Goal: Communication & Community: Share content

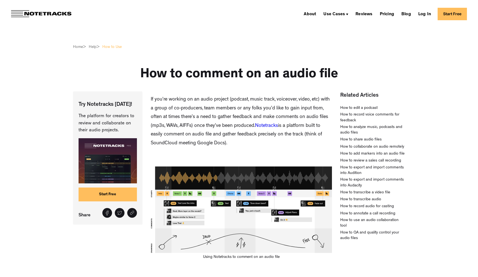
click at [446, 13] on link "Start Free" at bounding box center [452, 14] width 29 height 12
click at [426, 15] on link "Log In" at bounding box center [424, 13] width 17 height 9
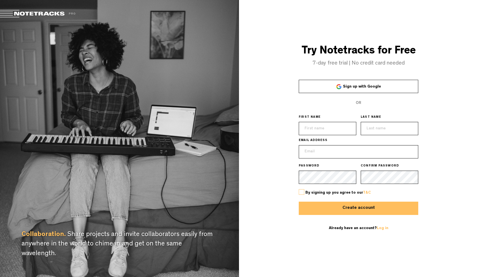
click at [328, 126] on input "text" at bounding box center [328, 128] width 58 height 13
type input "Simon"
type input "Schlager"
type input "simon.schlager228@gmail.com"
click at [303, 192] on label at bounding box center [302, 192] width 6 height 6
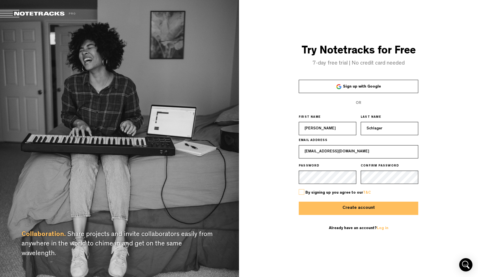
click at [0, 0] on input "checkbox" at bounding box center [0, 0] width 0 height 0
click at [339, 207] on button "Create account" at bounding box center [358, 207] width 119 height 13
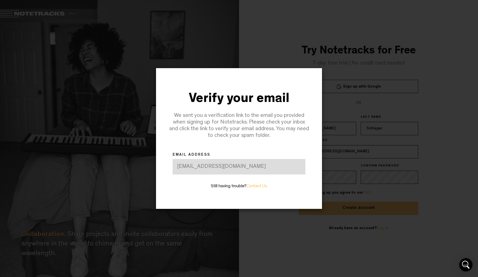
click at [294, 223] on div "Verify your email We sent you a verification link to the email you provided whe…" at bounding box center [238, 138] width 239 height 277
click at [329, 229] on div "Verify your email We sent you a verification link to the email you provided whe…" at bounding box center [238, 138] width 239 height 277
click at [245, 41] on div "Verify your email We sent you a verification link to the email you provided whe…" at bounding box center [238, 138] width 239 height 277
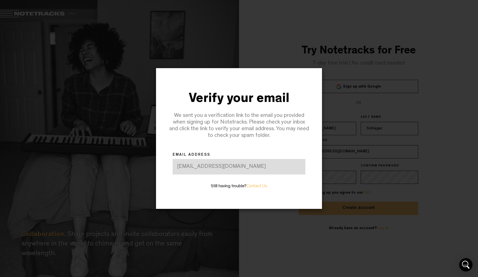
click at [312, 70] on div "Verify your email We sent you a verification link to the email you provided whe…" at bounding box center [239, 138] width 166 height 140
click at [394, 68] on div at bounding box center [239, 138] width 478 height 277
drag, startPoint x: 90, startPoint y: 48, endPoint x: 5, endPoint y: 17, distance: 91.2
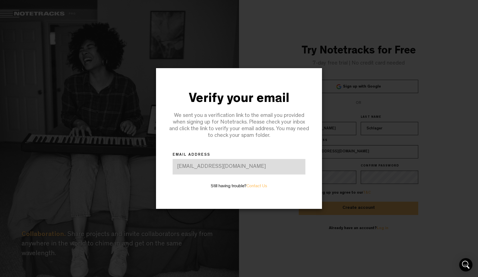
click at [90, 48] on div at bounding box center [239, 138] width 478 height 277
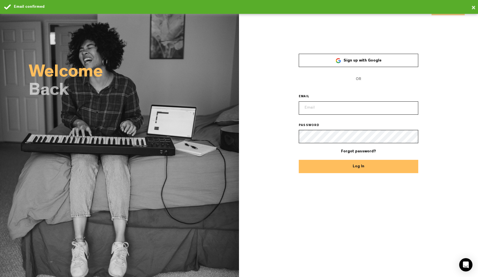
drag, startPoint x: 343, startPoint y: 101, endPoint x: 341, endPoint y: 105, distance: 3.8
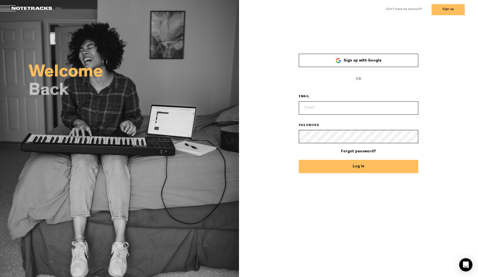
click at [340, 106] on input "email" at bounding box center [358, 107] width 119 height 13
type input "simon.schlager228@gmail.com"
type input "[EMAIL_ADDRESS][DOMAIN_NAME]"
click at [358, 166] on button "Log In" at bounding box center [358, 166] width 119 height 13
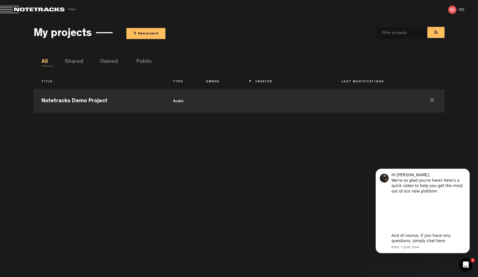
click at [294, 223] on div "Notetracks Demo Project audio" at bounding box center [238, 178] width 411 height 185
click at [147, 30] on button "+ New project" at bounding box center [145, 33] width 39 height 11
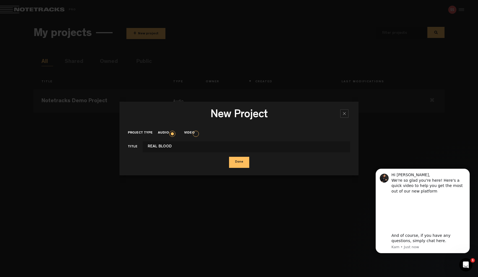
type input "REAL BLOOD"
click at [240, 164] on button "Done" at bounding box center [239, 162] width 20 height 11
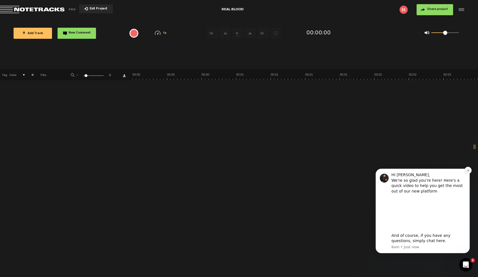
click at [468, 171] on icon "Dismiss notification" at bounding box center [468, 170] width 3 height 3
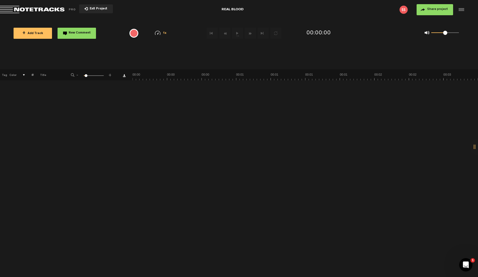
click at [33, 35] on button "+ Add Track" at bounding box center [33, 33] width 38 height 11
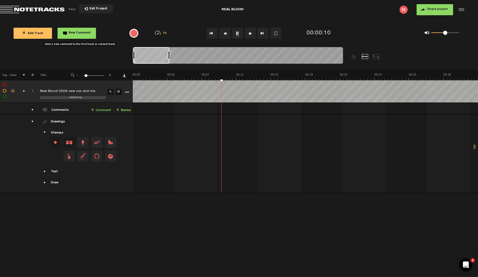
click at [72, 33] on span "New Comment" at bounding box center [80, 33] width 22 height 3
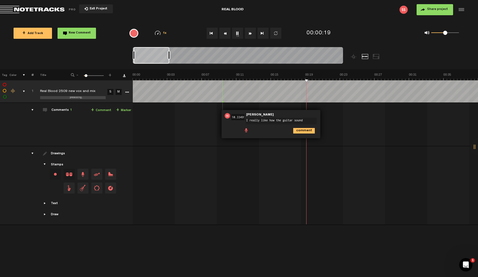
type textarea "I really like how the guitar sounds"
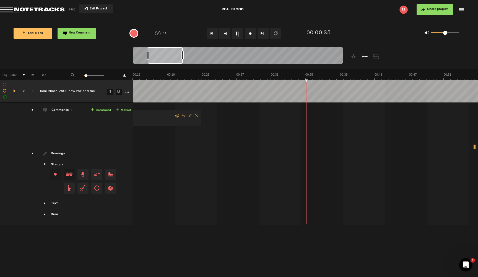
scroll to position [0, 138]
click at [335, 115] on div "00:10 - NaN:NaN • [PERSON_NAME]: "" [PERSON_NAME]" at bounding box center [168, 126] width 345 height 39
click at [30, 34] on span "+ Add Track" at bounding box center [32, 33] width 21 height 3
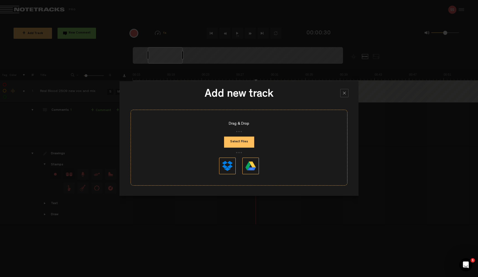
click at [344, 93] on div at bounding box center [344, 93] width 8 height 8
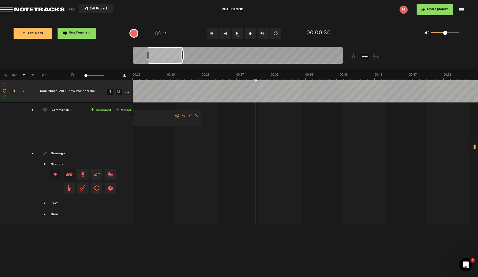
click at [81, 35] on button "New Comment" at bounding box center [77, 33] width 38 height 11
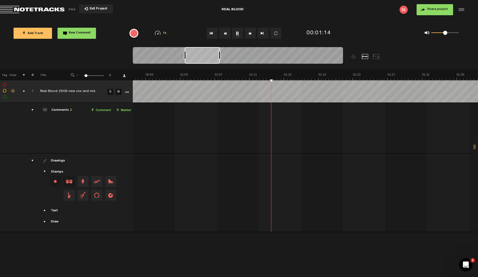
scroll to position [0, 505]
type textarea "I feel like the piano might be a bit too thick in relation to the guitar (maybe…"
click at [289, 110] on td "1 Real Blood 2509 new vox and mix S M Real Blood 2509 new vox and mix by [PERSO…" at bounding box center [305, 128] width 345 height 51
click at [236, 34] on button "1x" at bounding box center [237, 33] width 11 height 11
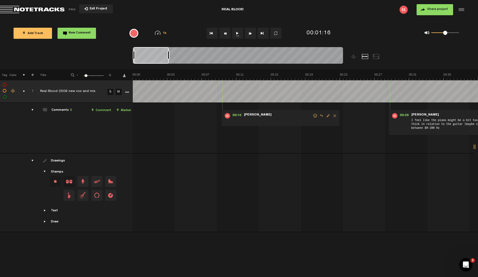
scroll to position [0, 0]
click at [335, 116] on span "Delete comment" at bounding box center [334, 116] width 7 height 4
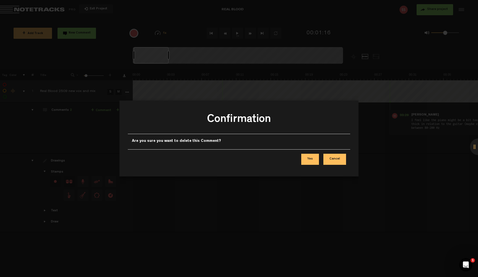
click at [314, 158] on button "Yes" at bounding box center [310, 158] width 18 height 11
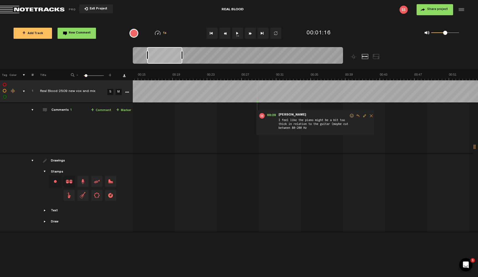
click at [293, 124] on span "I feel like the piano might be a bit too thick in relation to the guitar (maybe…" at bounding box center [313, 124] width 71 height 15
click at [305, 127] on span "I feel like the piano might be a bit too thick in relation to the guitar (maybe…" at bounding box center [313, 124] width 71 height 15
click at [316, 124] on span "I feel like the piano might be a bit too thick in relation to the guitar (maybe…" at bounding box center [313, 124] width 71 height 15
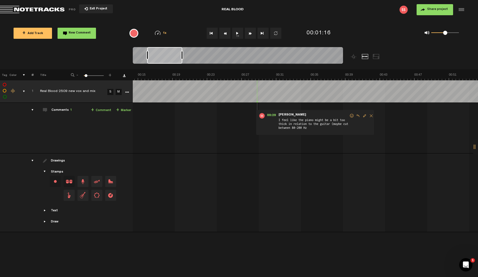
click at [365, 115] on span "Edit comment" at bounding box center [364, 116] width 7 height 4
type textarea "I feel like the piano might be a bit too thick in relation to the guitar (maybe…"
click at [343, 137] on icon "comment" at bounding box center [339, 137] width 22 height 6
click at [365, 115] on span "Edit comment" at bounding box center [364, 116] width 7 height 4
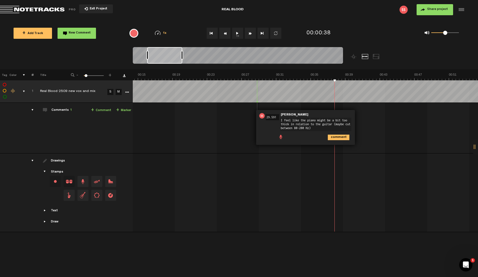
click at [343, 123] on textarea "I feel like the piano might be a bit too thick in relation to the guitar (maybe…" at bounding box center [315, 124] width 71 height 13
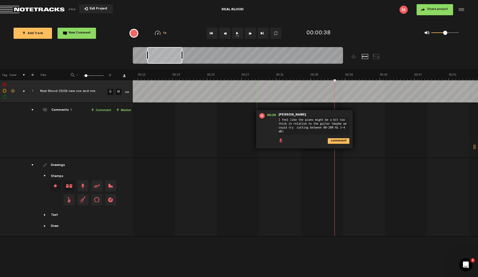
type textarea "I feel like the piano might be a bit too thick in relation to the guitar (maybe…"
click at [337, 140] on icon "comment" at bounding box center [339, 141] width 22 height 6
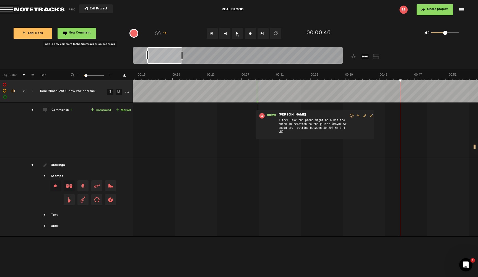
click at [80, 34] on span "New Comment" at bounding box center [80, 33] width 22 height 3
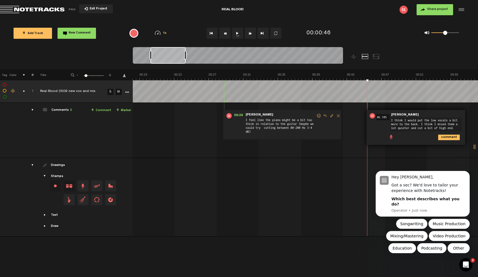
type textarea "I think I would put the low vocals a bit more to the back. I think I mixed them…"
click at [454, 136] on icon "comment" at bounding box center [449, 137] width 22 height 6
click at [466, 176] on button "Dismiss notification" at bounding box center [467, 172] width 7 height 7
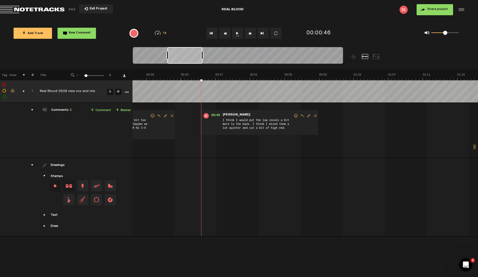
scroll to position [0, 0]
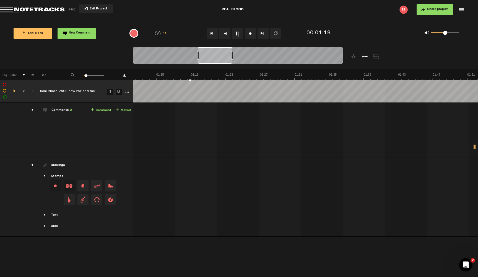
scroll to position [0, 632]
drag, startPoint x: 191, startPoint y: 55, endPoint x: 216, endPoint y: 55, distance: 25.4
click at [216, 55] on div at bounding box center [216, 55] width 35 height 17
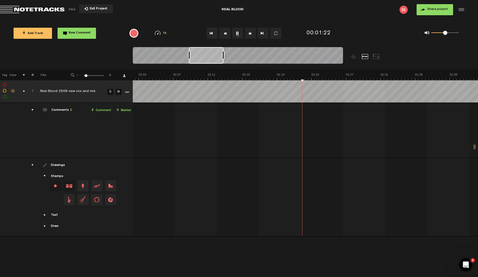
scroll to position [0, 613]
click at [77, 34] on span "New Comment" at bounding box center [80, 33] width 22 height 3
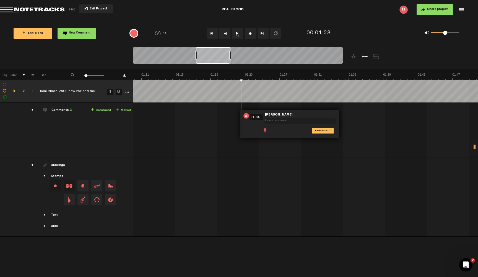
type textarea "E"
type textarea "I feel like the low vocals kind of overpower everything else but except for tha…"
click at [318, 141] on icon "comment" at bounding box center [323, 142] width 22 height 6
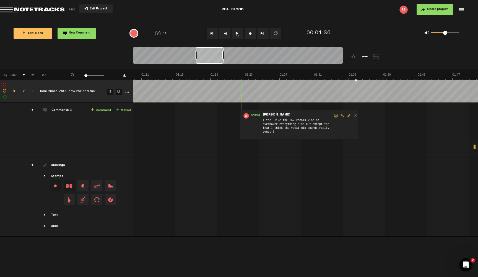
drag, startPoint x: 230, startPoint y: 56, endPoint x: 223, endPoint y: 56, distance: 7.2
click at [223, 56] on div at bounding box center [223, 55] width 2 height 9
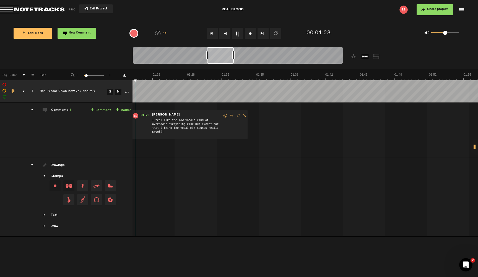
scroll to position [0, 0]
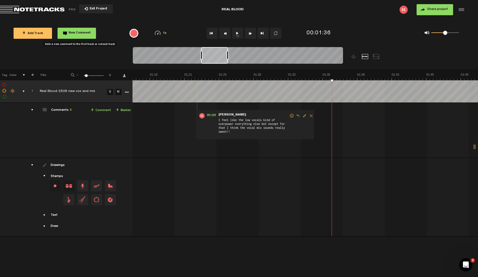
click at [72, 31] on button "New Comment" at bounding box center [77, 33] width 38 height 11
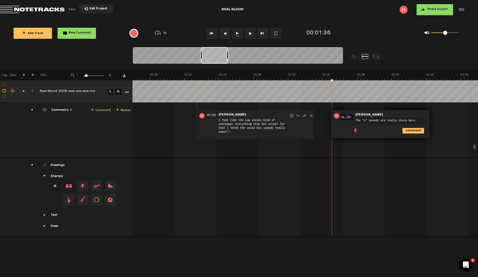
type textarea "The "s" sounds are really sharp here."
click at [413, 131] on icon "comment" at bounding box center [413, 131] width 22 height 6
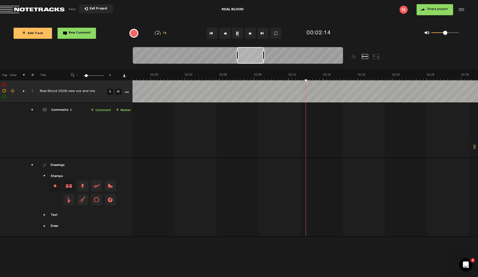
scroll to position [0, 1191]
click at [80, 35] on button "New Comment" at bounding box center [77, 33] width 38 height 11
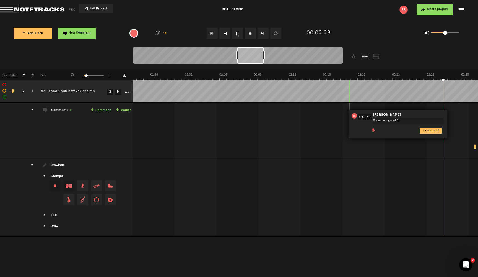
scroll to position [0, 1329]
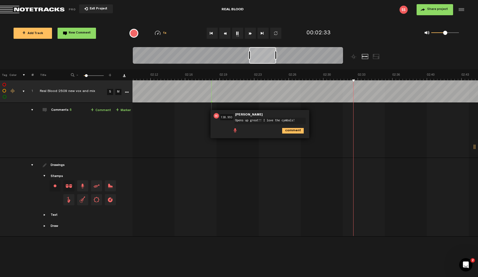
type textarea "Opens up great!! I love the cymbals!"
click at [377, 138] on td "1 Real Blood 2509 new vox and mix S M Real Blood 2509 new vox and mix by [PERSO…" at bounding box center [304, 130] width 345 height 55
click at [298, 129] on icon "comment" at bounding box center [293, 131] width 22 height 6
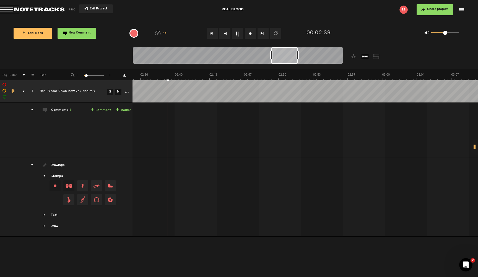
scroll to position [0, 1582]
click at [68, 32] on button "New Comment" at bounding box center [77, 33] width 38 height 11
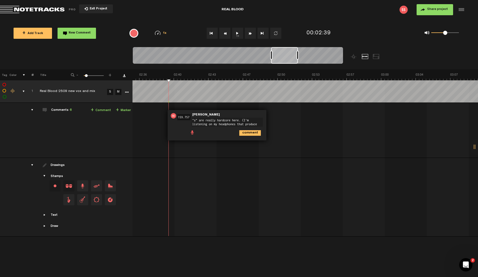
scroll to position [0, 0]
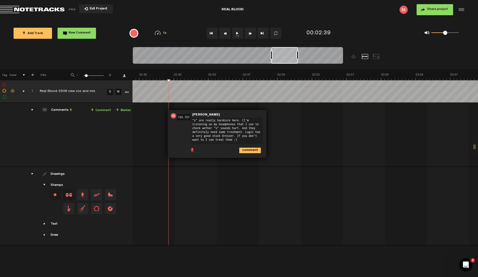
type textarea ""s" are really hardcore here. (I'm listening on my headphones that I use to che…"
click at [250, 150] on icon "comment" at bounding box center [250, 150] width 22 height 6
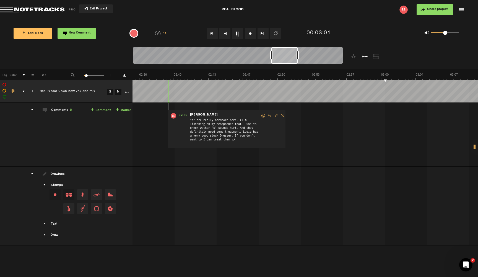
click at [74, 32] on span "New Comment" at bounding box center [80, 33] width 22 height 3
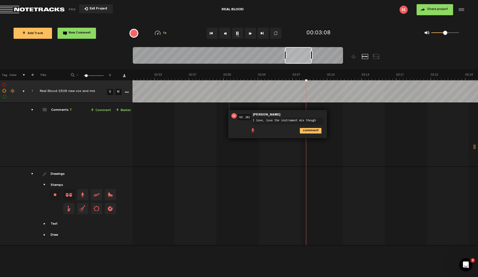
scroll to position [0, 1740]
type textarea "I love, love the instrument mix though!!"
click at [316, 130] on icon "comment" at bounding box center [311, 131] width 22 height 6
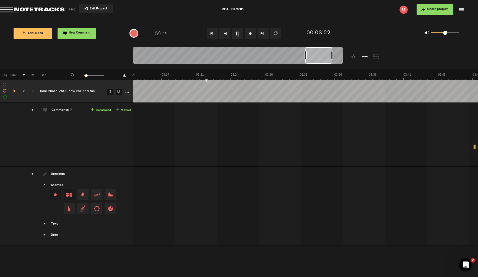
scroll to position [0, 0]
click at [74, 34] on span "New Comment" at bounding box center [80, 33] width 22 height 3
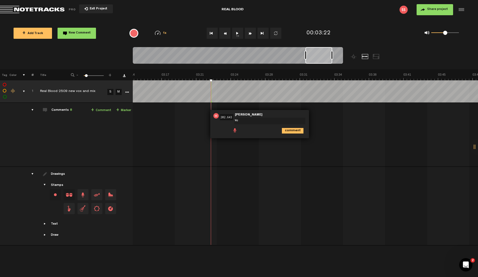
type textarea "W"
click at [251, 123] on textarea "As I said last time: I'd fade the synths. I sent my mix too." at bounding box center [269, 122] width 71 height 9
drag, startPoint x: 278, startPoint y: 124, endPoint x: 282, endPoint y: 123, distance: 3.5
click at [279, 124] on textarea "As I said last time: I'd fade the synths. I sent my rough mix too." at bounding box center [269, 122] width 71 height 9
type textarea "As I said last time: I'd fade the synths. I sent my rough mix too. – I would fa…"
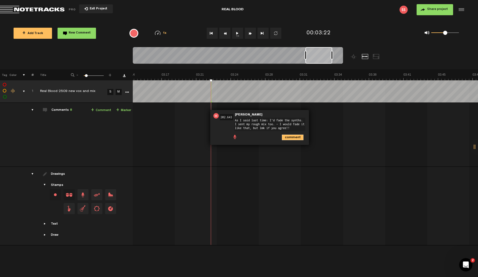
click at [296, 137] on icon "comment" at bounding box center [293, 137] width 22 height 6
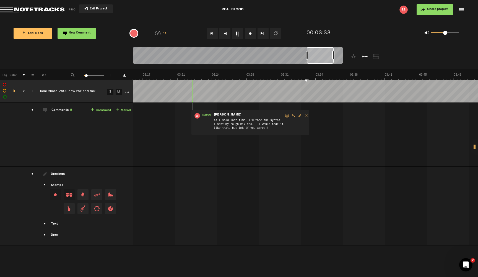
scroll to position [0, 1993]
click at [433, 10] on span "Share project" at bounding box center [437, 9] width 21 height 3
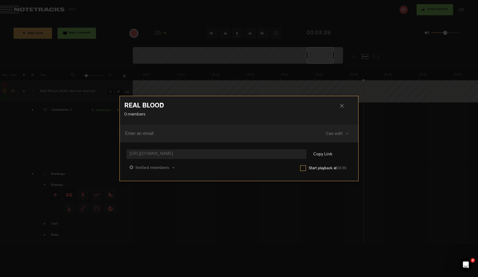
click at [215, 153] on span "[URL][DOMAIN_NAME]" at bounding box center [216, 154] width 180 height 10
click at [190, 133] on input at bounding box center [215, 133] width 181 height 9
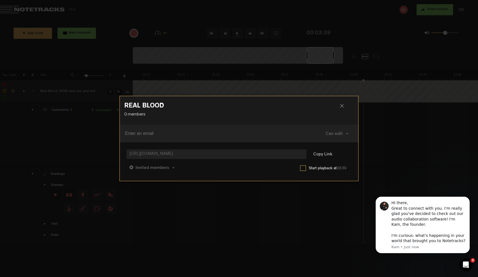
paste input "[EMAIL_ADDRESS][DOMAIN_NAME]"
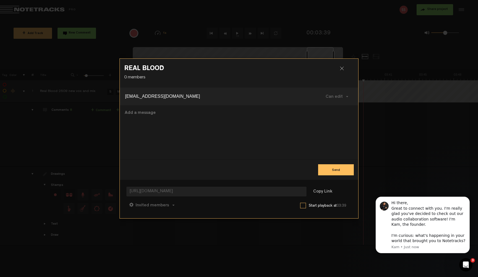
type input "[EMAIL_ADDRESS][DOMAIN_NAME]"
click at [171, 119] on textarea at bounding box center [239, 132] width 230 height 45
type textarea "Hey! I found this tool. Though it might help. :) Best"
click at [340, 171] on button "Send" at bounding box center [336, 169] width 36 height 11
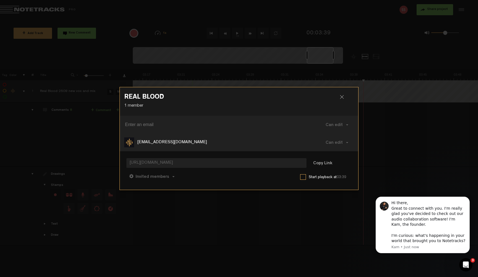
click at [342, 98] on div at bounding box center [344, 99] width 8 height 8
